Goal: Task Accomplishment & Management: Manage account settings

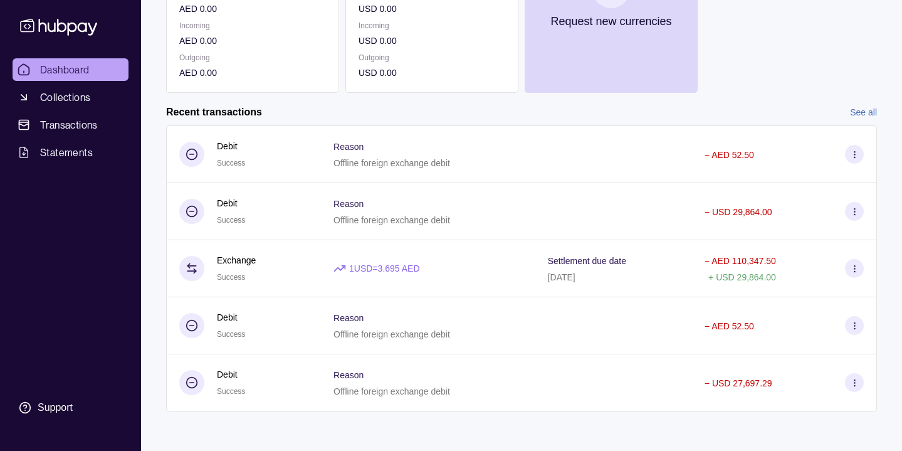
scroll to position [216, 0]
